Goal: Task Accomplishment & Management: Complete application form

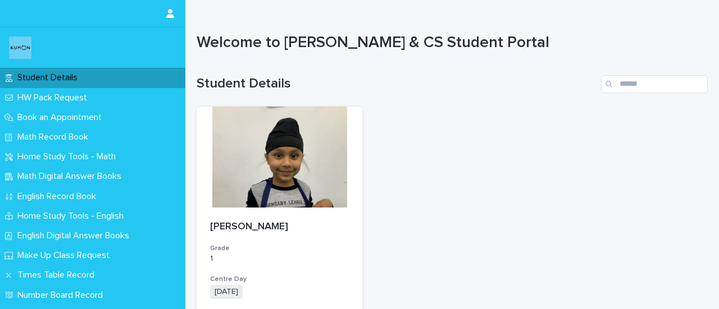
drag, startPoint x: 0, startPoint y: 0, endPoint x: 399, endPoint y: 193, distance: 442.9
click at [399, 193] on div "[PERSON_NAME] Grade 1 Centre Day [DATE] + 0 Subjects English Math + 0 Timeslot …" at bounding box center [452, 292] width 511 height 370
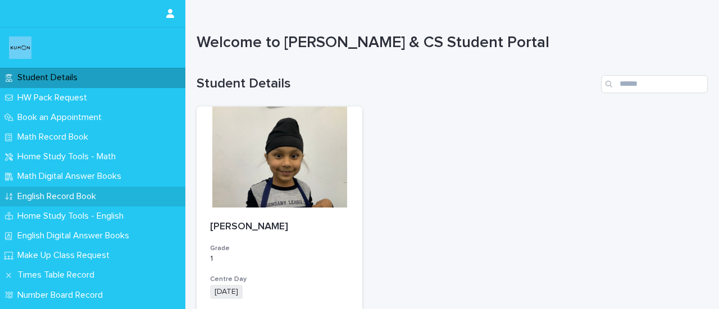
click at [35, 195] on p "English Record Book" at bounding box center [59, 197] width 92 height 11
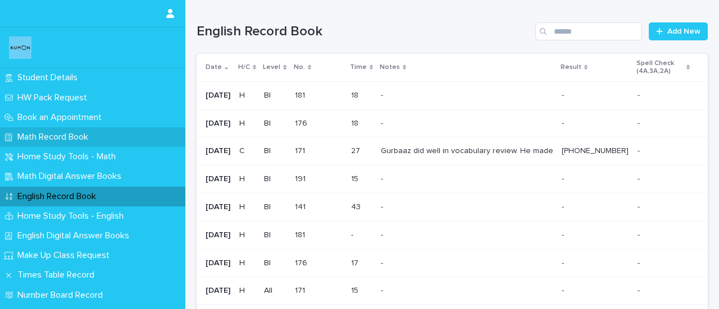
click at [45, 134] on p "Math Record Book" at bounding box center [55, 137] width 84 height 11
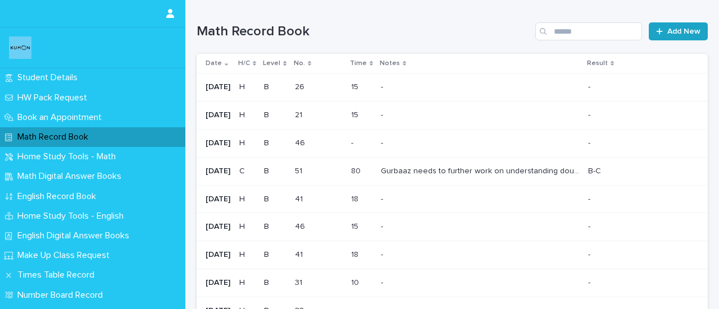
click at [679, 31] on span "Add New" at bounding box center [683, 32] width 33 height 8
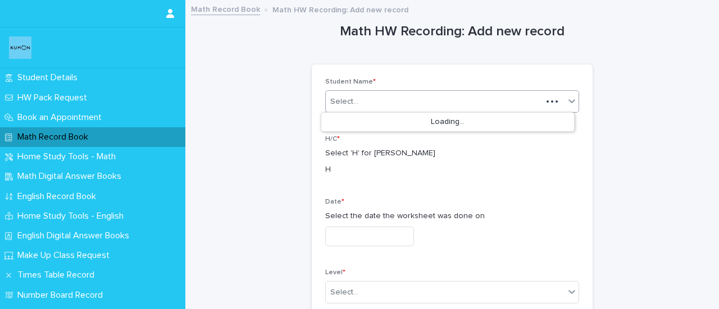
click at [336, 107] on div "Select..." at bounding box center [434, 102] width 216 height 19
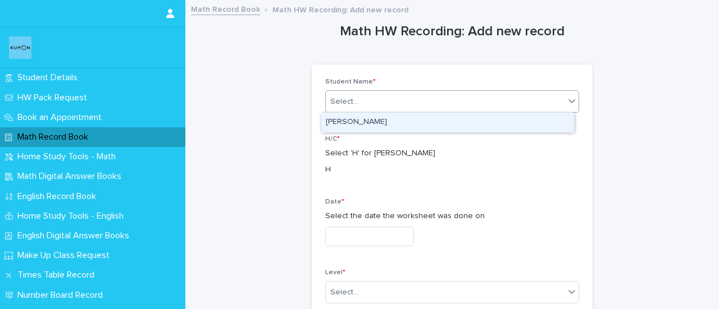
click at [352, 120] on div "[PERSON_NAME]" at bounding box center [447, 123] width 253 height 20
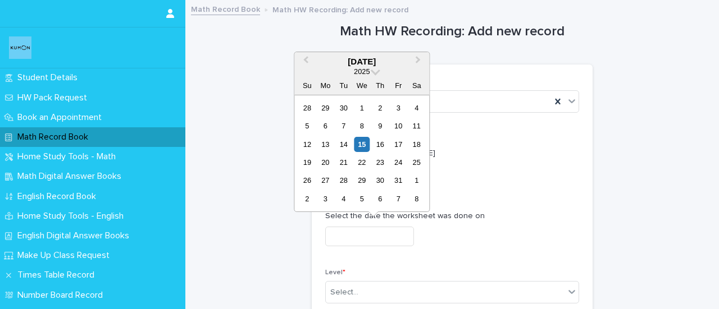
click at [350, 232] on input "text" at bounding box center [369, 237] width 89 height 20
click at [329, 148] on div "13" at bounding box center [325, 144] width 15 height 15
type input "**********"
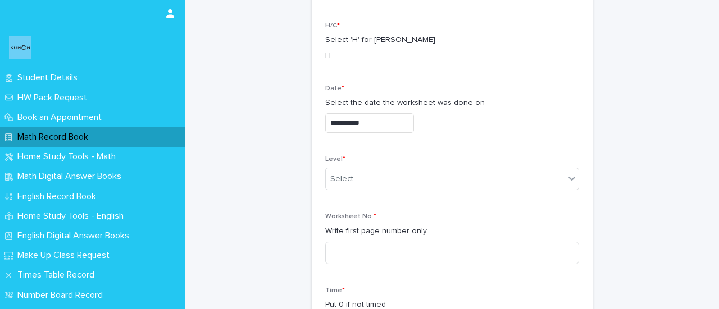
scroll to position [135, 0]
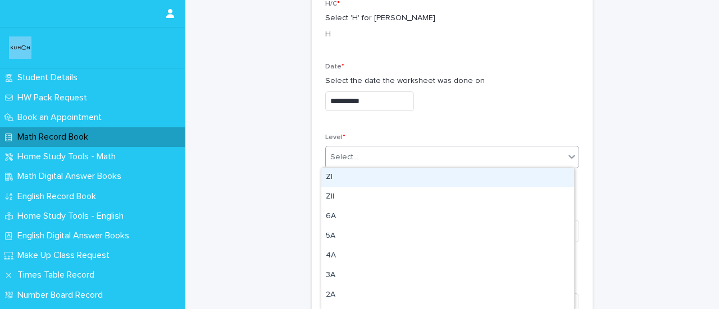
click at [341, 159] on div "Select..." at bounding box center [344, 158] width 28 height 12
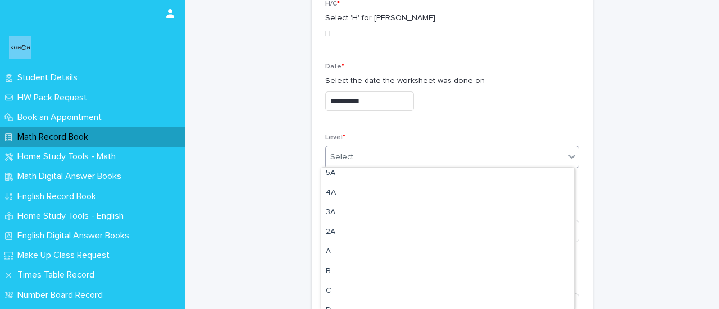
scroll to position [67, 0]
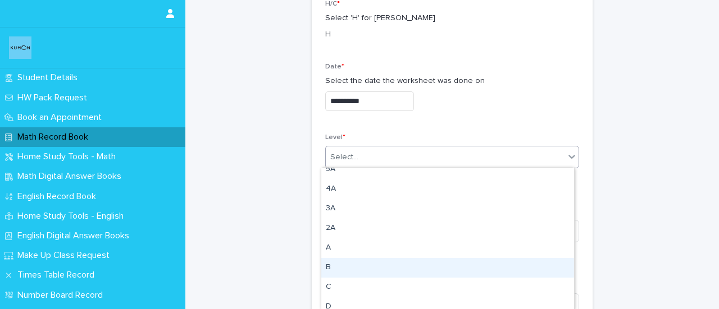
click at [345, 270] on div "B" at bounding box center [447, 268] width 253 height 20
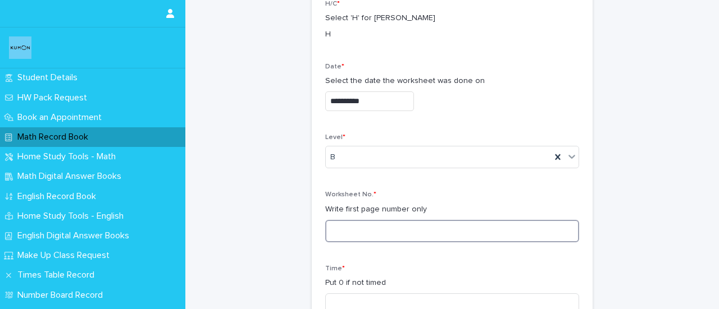
click at [345, 230] on input at bounding box center [452, 231] width 254 height 22
type input "**"
click at [351, 298] on input at bounding box center [452, 305] width 254 height 22
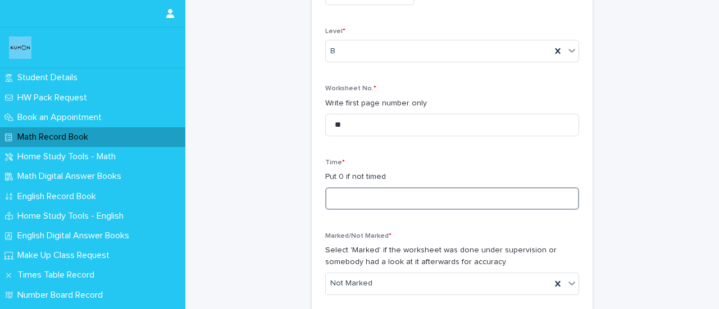
scroll to position [246, 0]
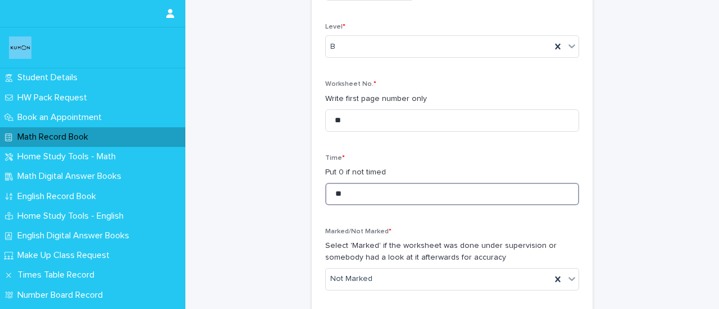
type input "*"
type input "**"
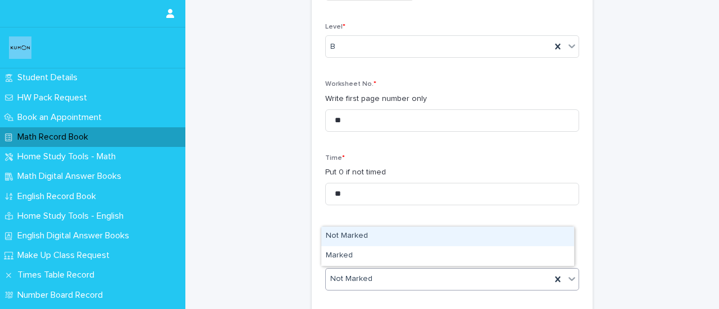
click at [342, 285] on div "Not Marked" at bounding box center [438, 279] width 225 height 19
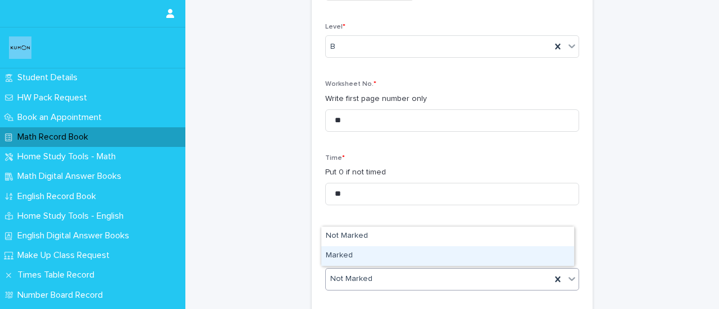
click at [334, 255] on div "Marked" at bounding box center [447, 257] width 253 height 20
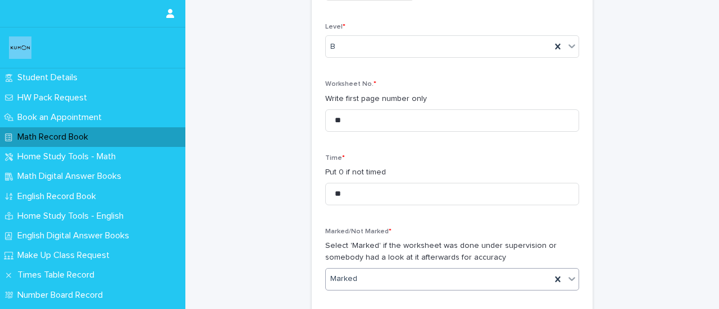
scroll to position [1096, 0]
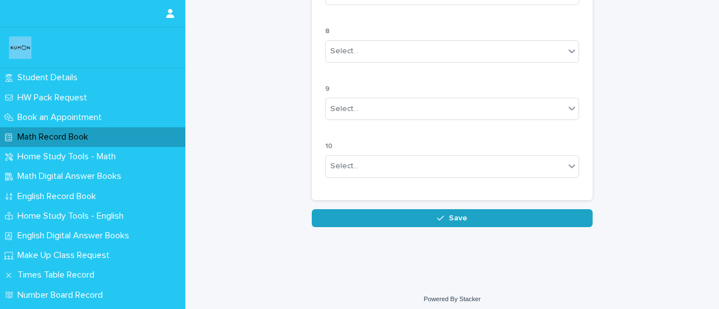
click at [468, 220] on button "Save" at bounding box center [452, 219] width 281 height 18
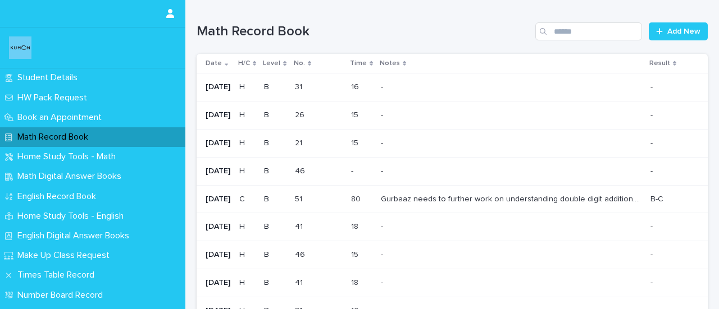
click at [161, 139] on div "Math Record Book" at bounding box center [92, 138] width 185 height 20
click at [674, 33] on span "Add New" at bounding box center [683, 32] width 33 height 8
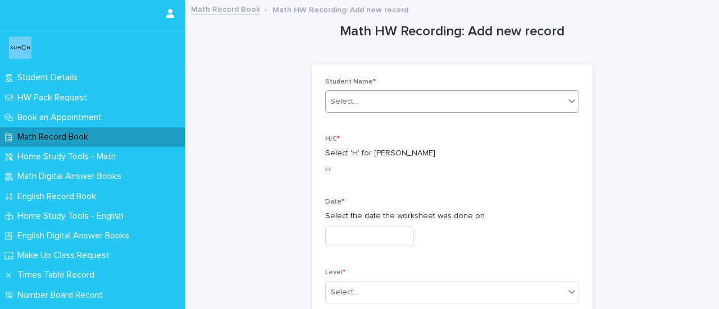
click at [377, 105] on div "Select..." at bounding box center [445, 102] width 239 height 19
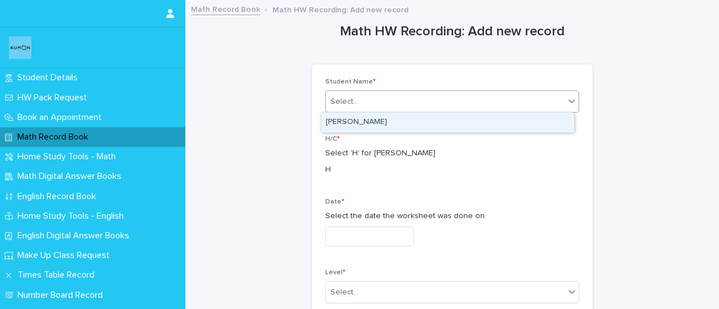
click at [367, 123] on div "[PERSON_NAME]" at bounding box center [447, 123] width 253 height 20
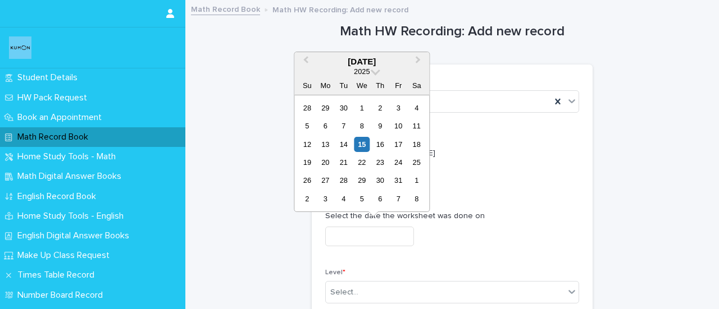
click at [364, 236] on input "text" at bounding box center [369, 237] width 89 height 20
click at [344, 147] on div "14" at bounding box center [343, 144] width 15 height 15
type input "**********"
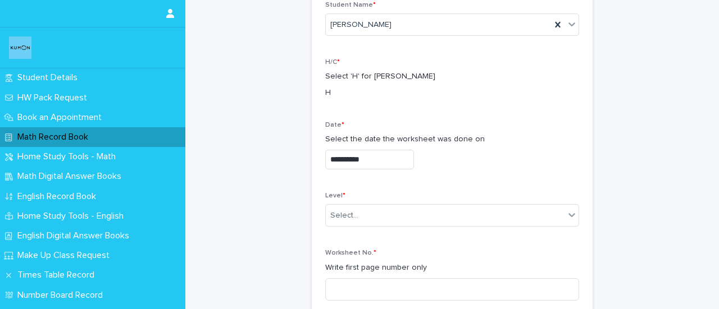
scroll to position [90, 0]
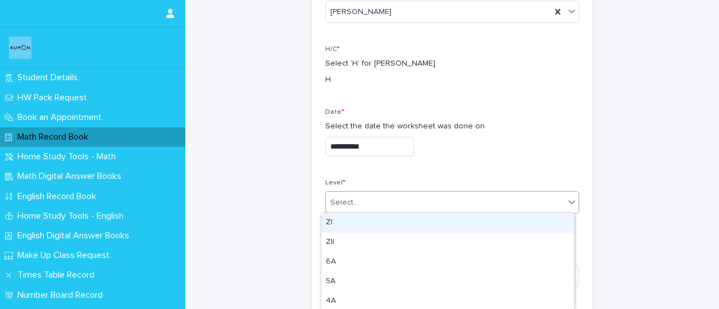
click at [359, 194] on div "Select..." at bounding box center [445, 203] width 239 height 19
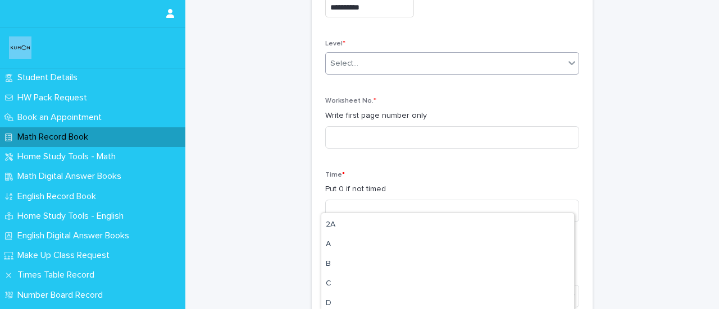
scroll to position [158, 0]
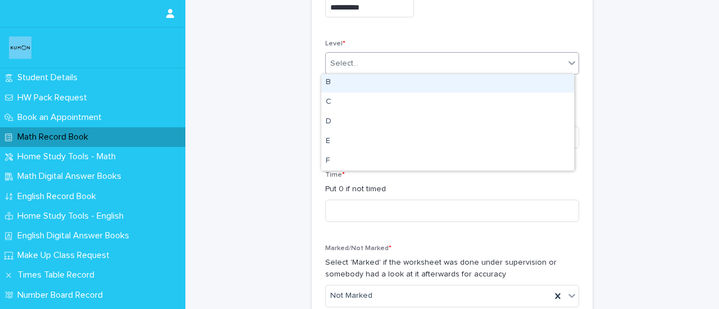
click at [333, 83] on div "B" at bounding box center [447, 83] width 253 height 20
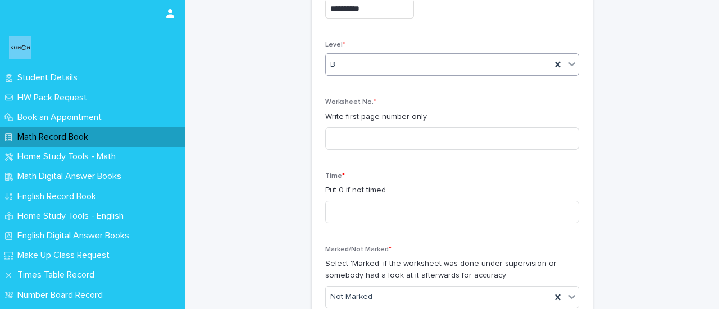
scroll to position [263, 0]
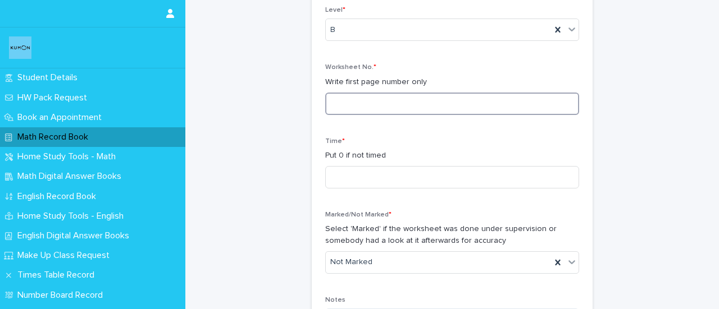
click at [399, 103] on input at bounding box center [452, 104] width 254 height 22
type input "**"
click at [348, 171] on input at bounding box center [452, 177] width 254 height 22
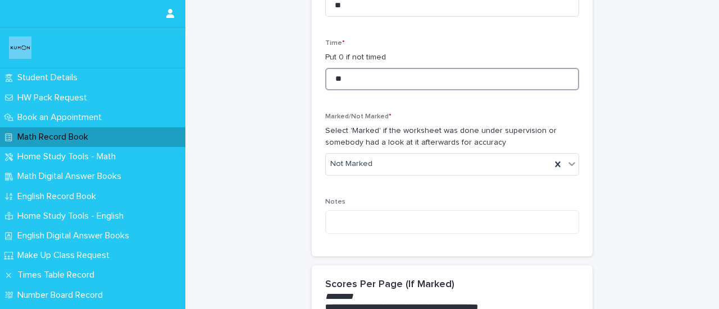
scroll to position [362, 0]
type input "**"
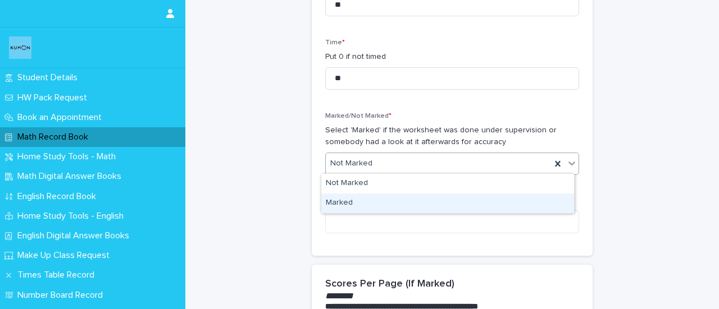
click at [344, 204] on div "Marked" at bounding box center [447, 204] width 253 height 20
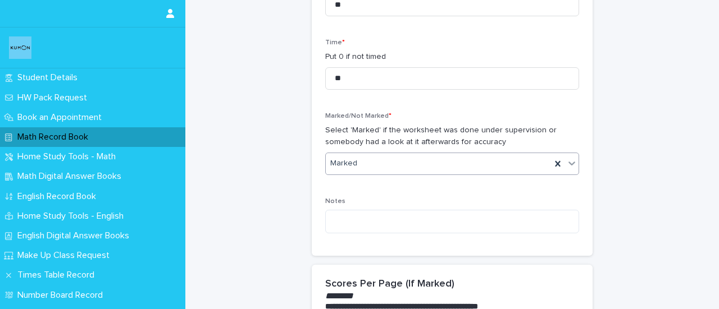
scroll to position [1096, 0]
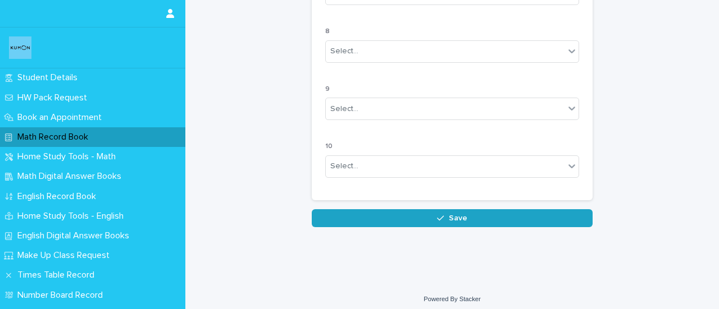
click at [368, 210] on button "Save" at bounding box center [452, 219] width 281 height 18
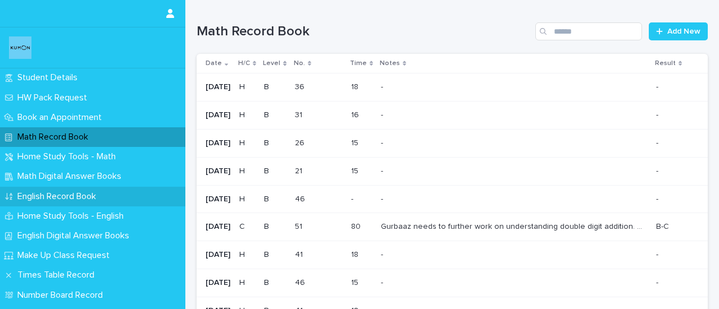
click at [33, 192] on p "English Record Book" at bounding box center [59, 197] width 92 height 11
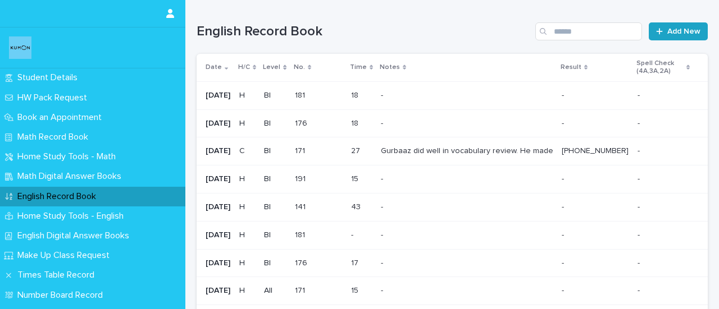
click at [684, 30] on span "Add New" at bounding box center [683, 32] width 33 height 8
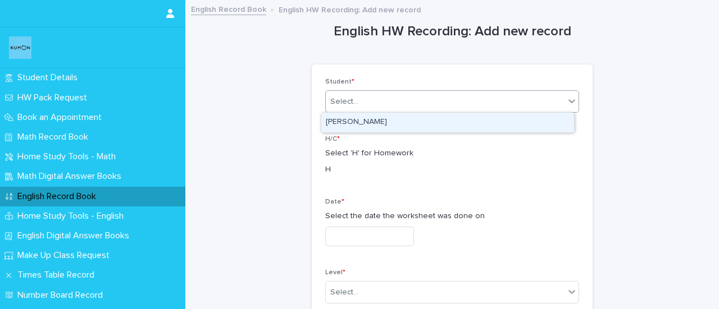
click at [340, 102] on div "Select..." at bounding box center [344, 102] width 28 height 12
click at [345, 120] on div "[PERSON_NAME]" at bounding box center [447, 123] width 253 height 20
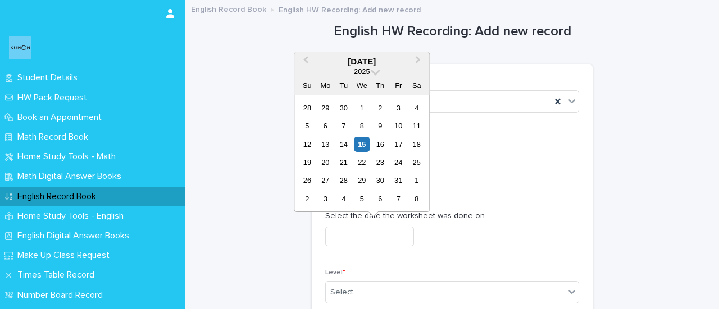
click at [380, 235] on input "text" at bounding box center [369, 237] width 89 height 20
click at [330, 147] on div "13" at bounding box center [325, 144] width 15 height 15
type input "**********"
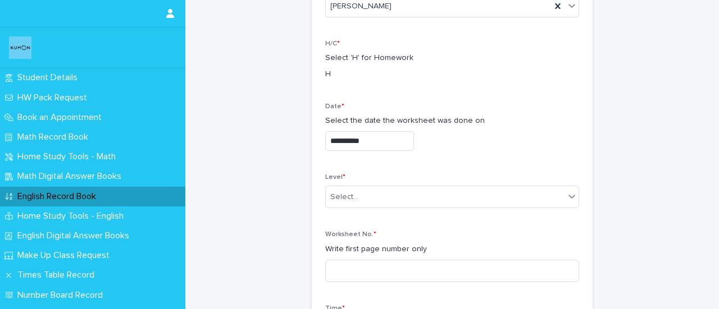
scroll to position [127, 0]
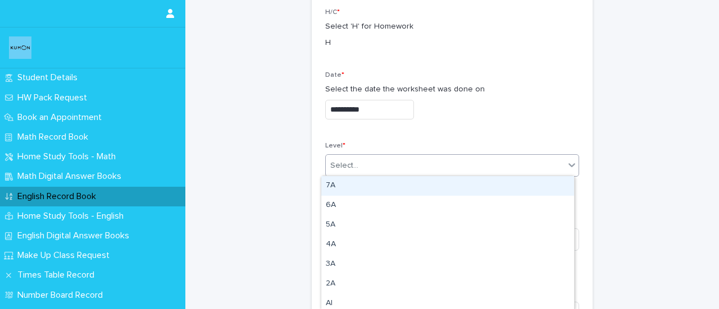
click at [397, 168] on div "Select..." at bounding box center [445, 166] width 239 height 19
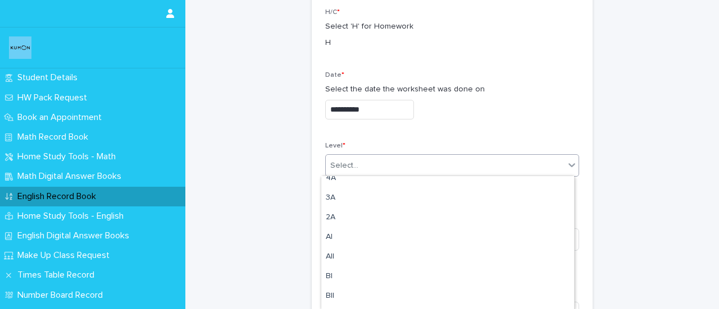
scroll to position [78, 0]
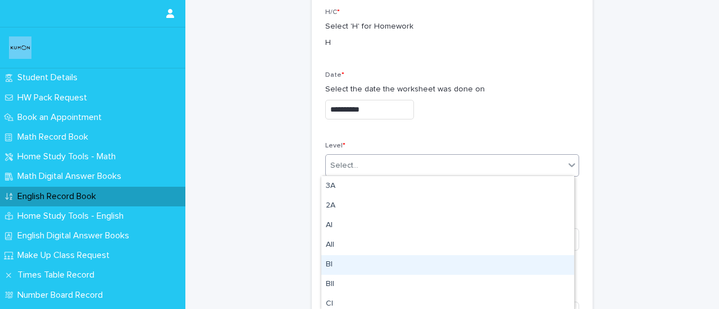
click at [356, 268] on div "BI" at bounding box center [447, 266] width 253 height 20
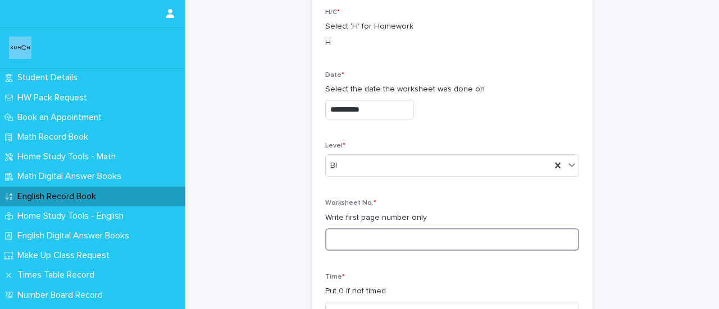
click at [357, 239] on input at bounding box center [452, 240] width 254 height 22
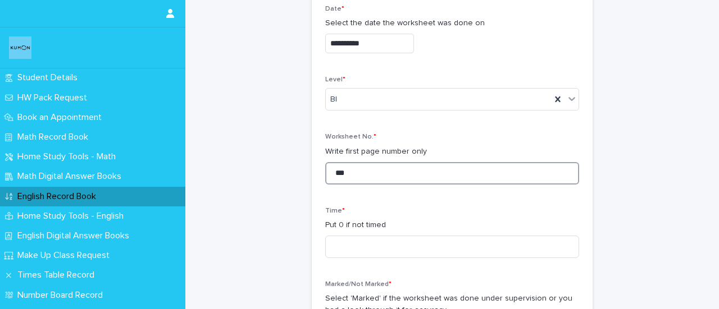
scroll to position [297, 0]
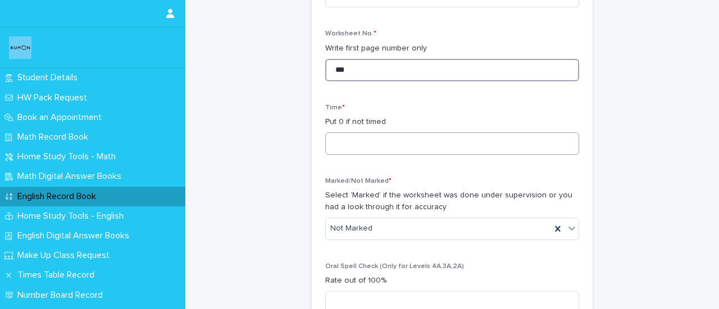
type input "***"
click at [350, 140] on input at bounding box center [452, 144] width 254 height 22
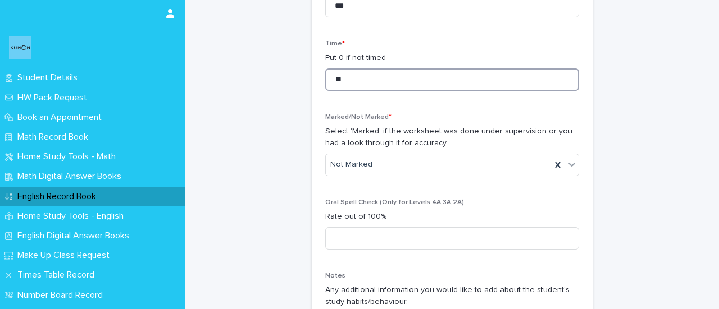
scroll to position [396, 0]
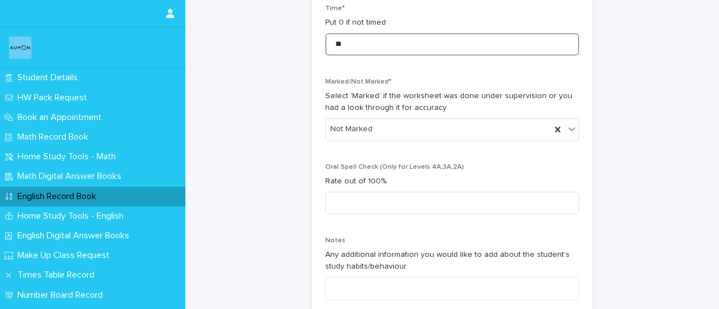
type input "*"
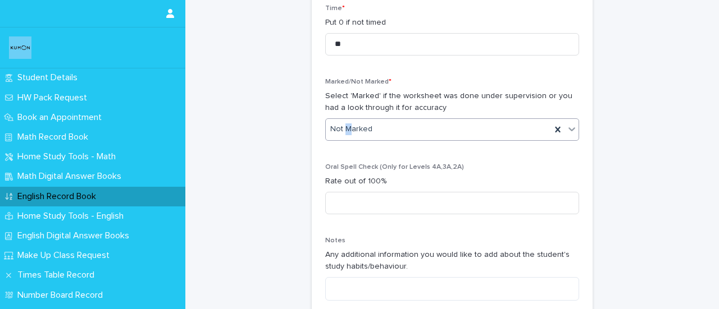
drag, startPoint x: 348, startPoint y: 115, endPoint x: 342, endPoint y: 129, distance: 15.6
click at [342, 129] on div "Marked/Not Marked * Select 'Marked' if the worksheet was done under supervision…" at bounding box center [452, 114] width 254 height 72
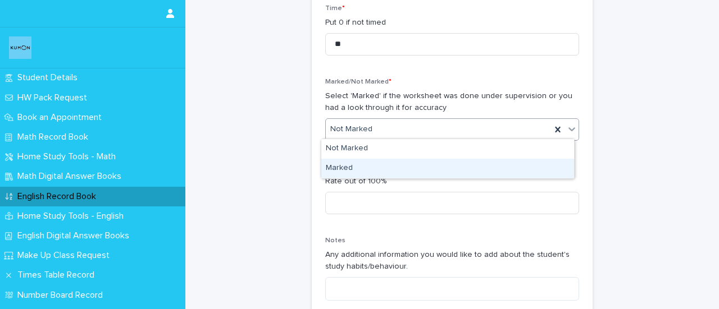
click at [338, 162] on div "Marked" at bounding box center [447, 169] width 253 height 20
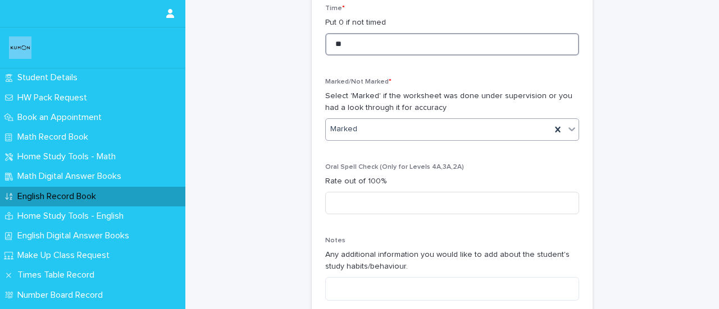
click at [359, 36] on input "**" at bounding box center [452, 44] width 254 height 22
type input "*"
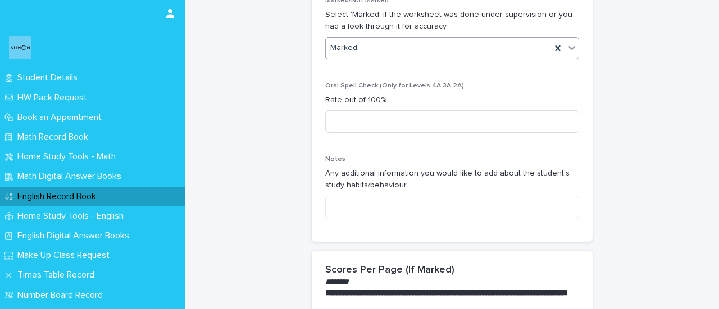
scroll to position [478, 0]
type input "**"
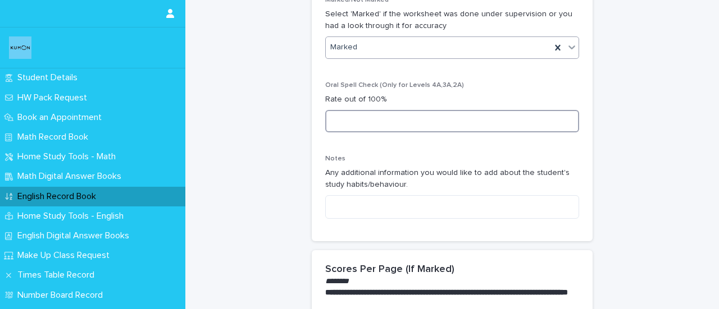
click at [380, 117] on input at bounding box center [452, 121] width 254 height 22
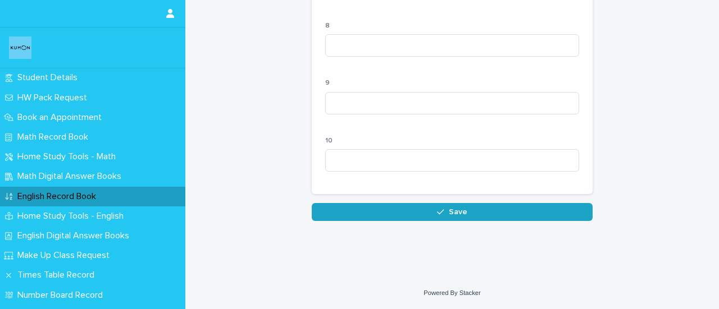
type input "***"
click at [415, 212] on button "Save" at bounding box center [452, 212] width 281 height 18
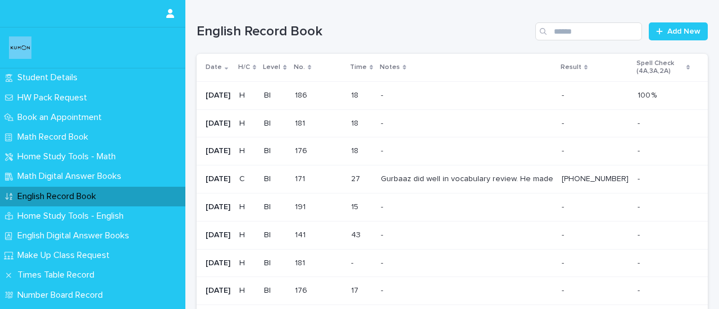
drag, startPoint x: 158, startPoint y: 202, endPoint x: 161, endPoint y: 196, distance: 6.6
click at [161, 196] on div "English Record Book" at bounding box center [92, 197] width 185 height 20
click at [667, 30] on span "Add New" at bounding box center [683, 32] width 33 height 8
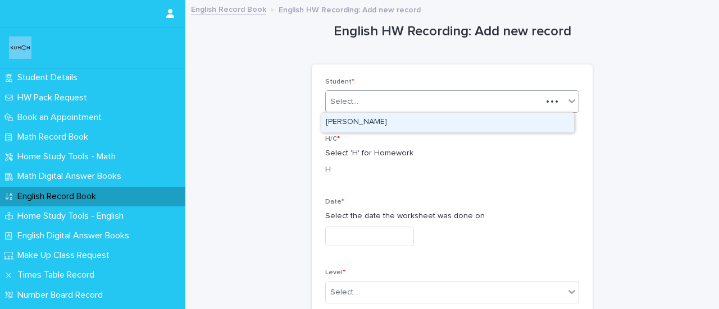
click at [421, 107] on div "Select..." at bounding box center [434, 102] width 216 height 19
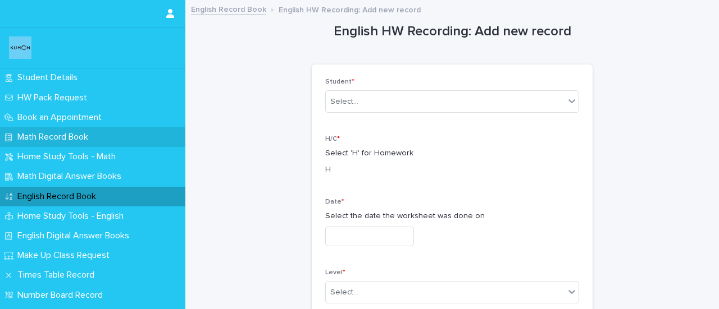
click at [49, 138] on p "Math Record Book" at bounding box center [55, 137] width 84 height 11
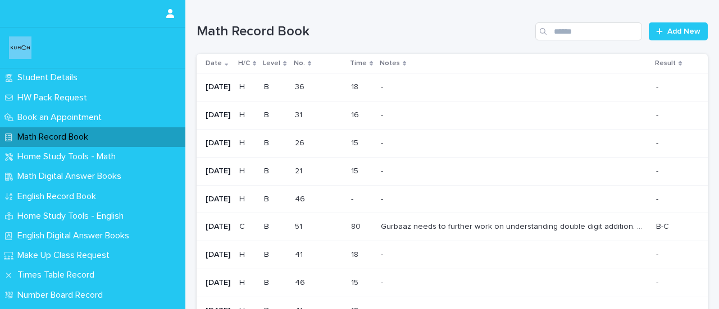
click at [473, 227] on p "Gurbaaz needs to further work on understanding double digit addition. He should…" at bounding box center [515, 226] width 268 height 12
